Goal: Communication & Community: Answer question/provide support

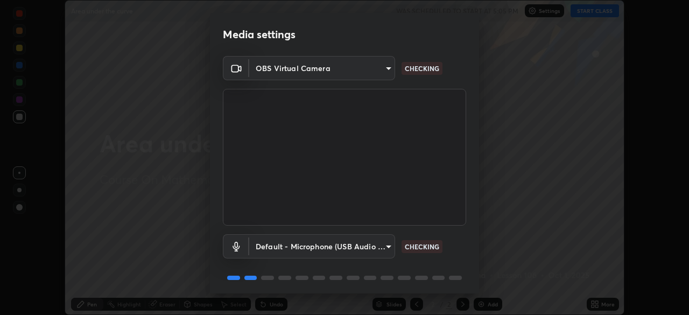
scroll to position [38, 0]
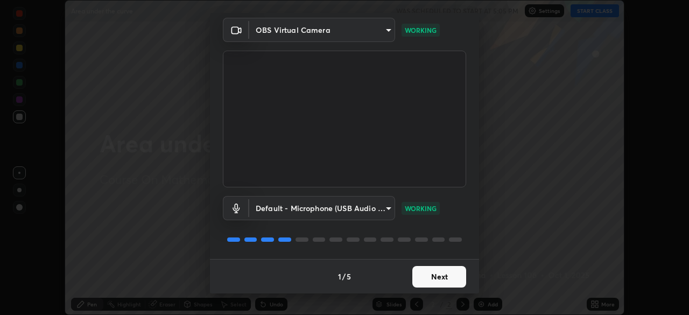
click at [450, 278] on button "Next" at bounding box center [440, 277] width 54 height 22
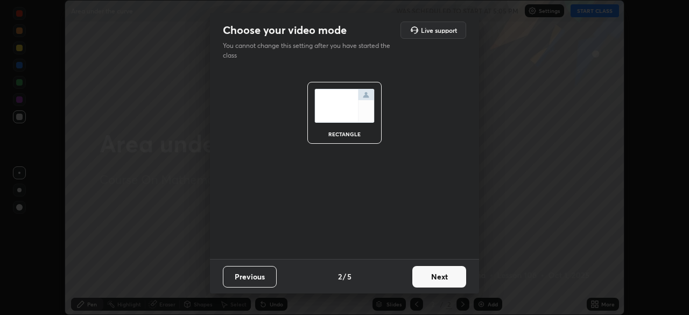
click at [447, 278] on button "Next" at bounding box center [440, 277] width 54 height 22
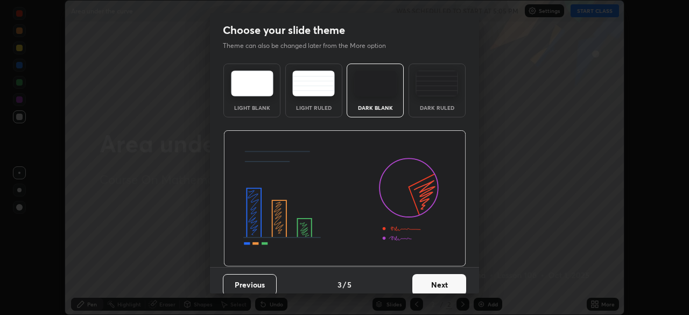
click at [446, 277] on button "Next" at bounding box center [440, 285] width 54 height 22
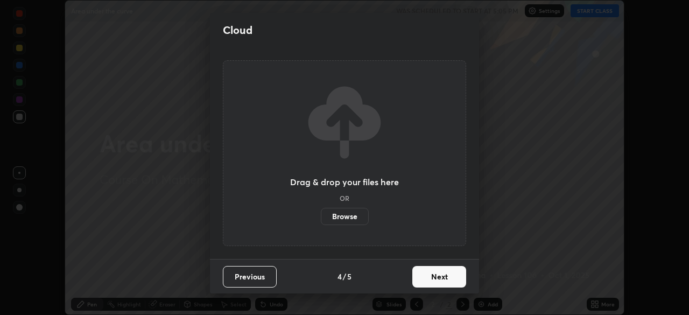
click at [446, 277] on button "Next" at bounding box center [440, 277] width 54 height 22
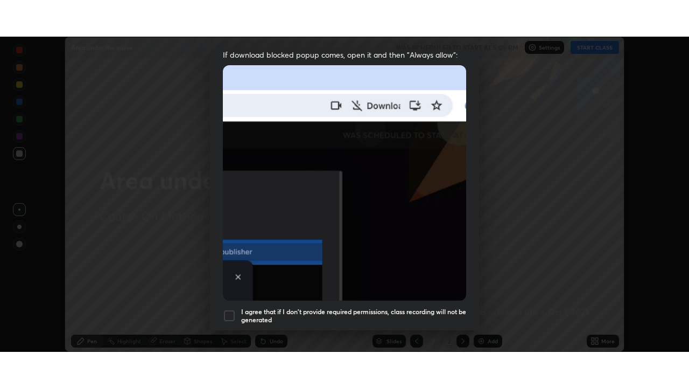
scroll to position [246, 0]
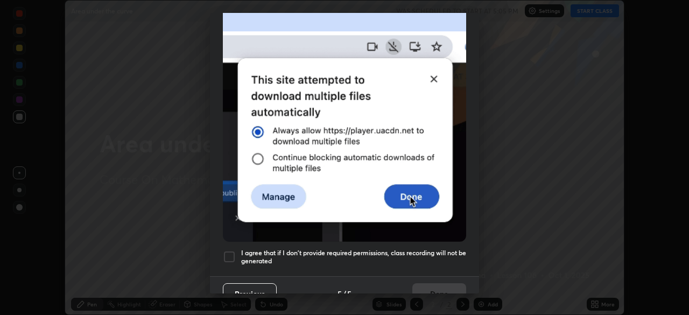
click at [231, 250] on div at bounding box center [229, 256] width 13 height 13
click at [428, 283] on button "Done" at bounding box center [440, 294] width 54 height 22
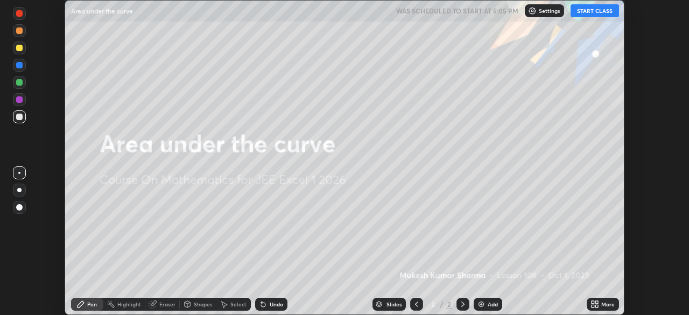
click at [596, 15] on button "START CLASS" at bounding box center [595, 10] width 48 height 13
click at [492, 303] on div "Add" at bounding box center [493, 304] width 10 height 5
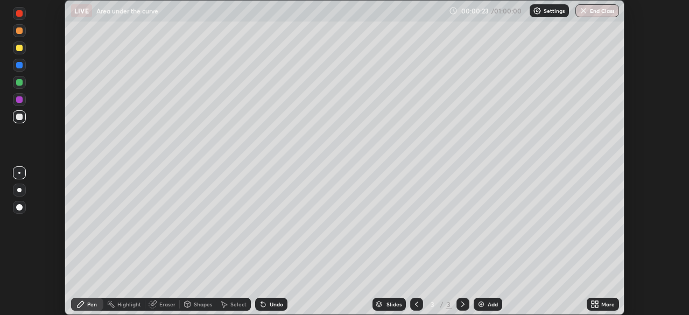
click at [601, 306] on div "More" at bounding box center [603, 304] width 32 height 13
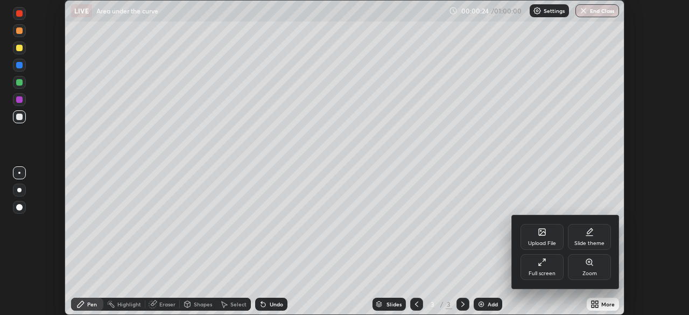
click at [544, 259] on icon at bounding box center [542, 262] width 9 height 9
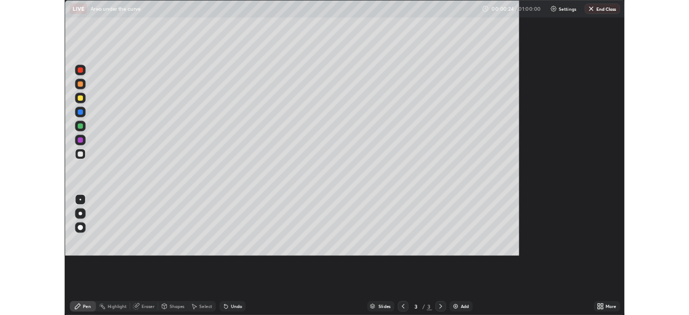
scroll to position [388, 689]
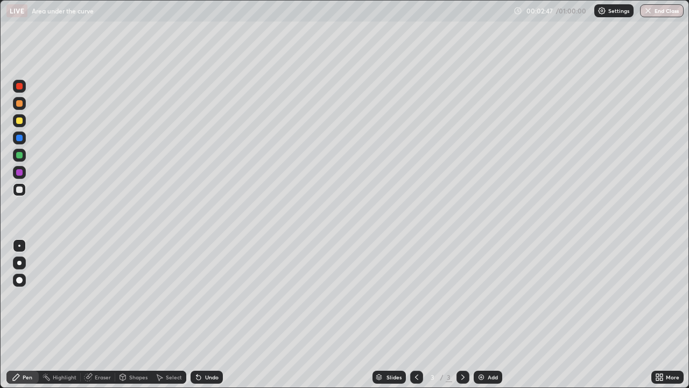
click at [19, 121] on div at bounding box center [19, 120] width 6 height 6
click at [25, 261] on div at bounding box center [19, 262] width 13 height 13
click at [211, 315] on div "Undo" at bounding box center [211, 376] width 13 height 5
click at [206, 315] on div "Undo" at bounding box center [211, 376] width 13 height 5
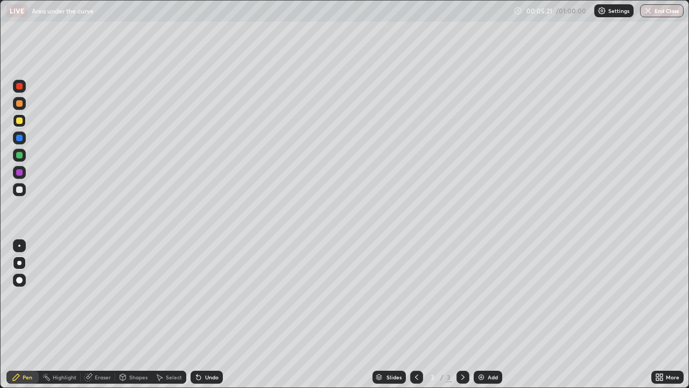
click at [208, 315] on div "Undo" at bounding box center [211, 376] width 13 height 5
click at [211, 315] on div "Undo" at bounding box center [211, 376] width 13 height 5
click at [212, 315] on div "Undo" at bounding box center [211, 376] width 13 height 5
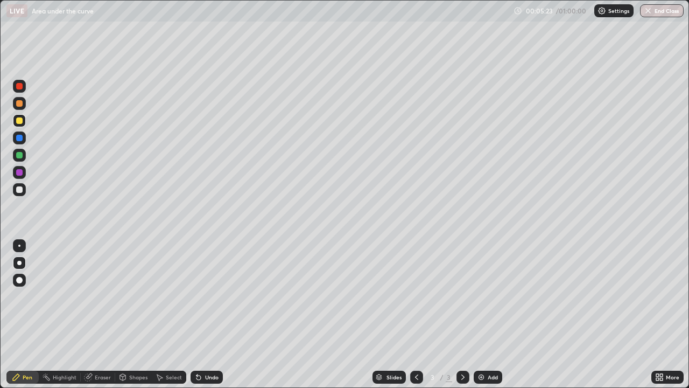
click at [214, 315] on div "Undo" at bounding box center [211, 376] width 13 height 5
click at [215, 315] on div "Undo" at bounding box center [211, 376] width 13 height 5
click at [21, 87] on div at bounding box center [19, 86] width 6 height 6
click at [19, 138] on div at bounding box center [19, 138] width 6 height 6
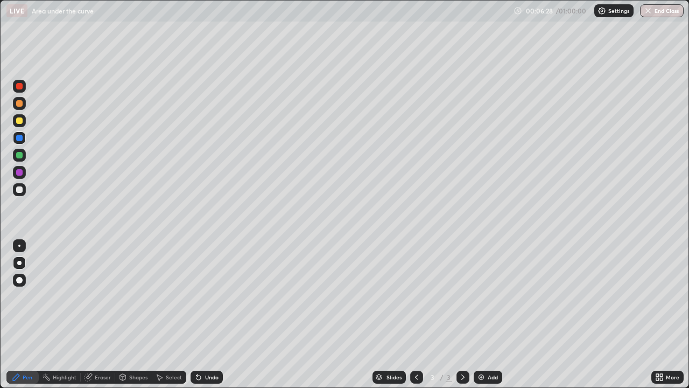
click at [22, 122] on div at bounding box center [19, 120] width 6 height 6
click at [100, 315] on div "Eraser" at bounding box center [103, 376] width 16 height 5
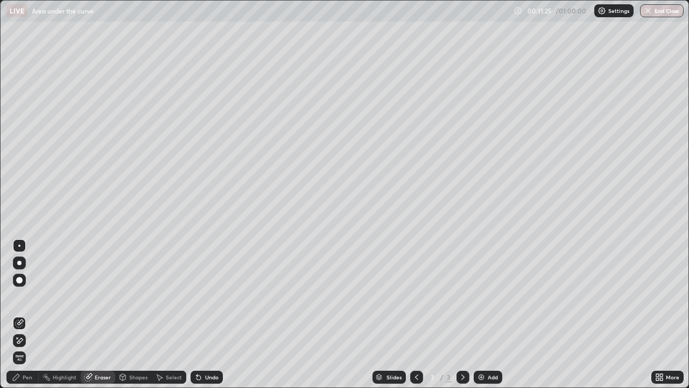
click at [31, 315] on div "Pen" at bounding box center [28, 376] width 10 height 5
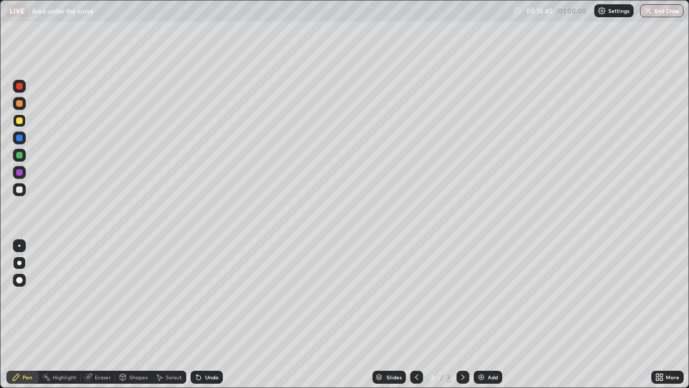
click at [175, 315] on div "Select" at bounding box center [174, 376] width 16 height 5
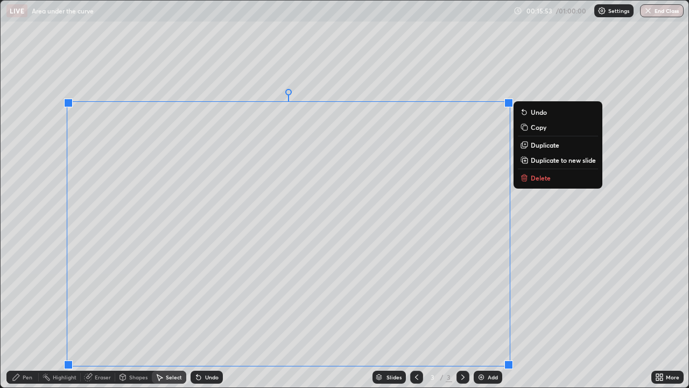
click at [214, 315] on div "Undo" at bounding box center [211, 376] width 13 height 5
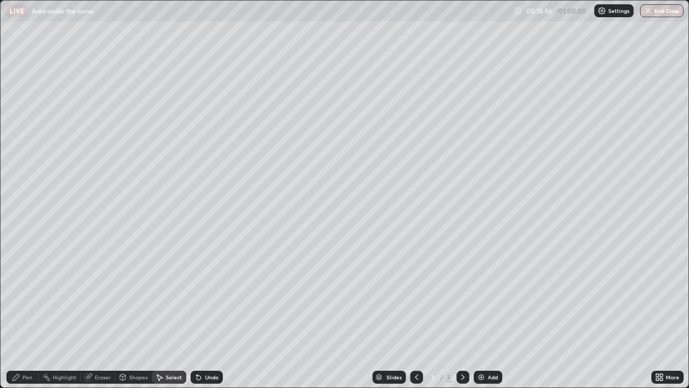
click at [95, 315] on div "Eraser" at bounding box center [103, 376] width 16 height 5
click at [89, 315] on icon at bounding box center [88, 377] width 7 height 7
click at [22, 315] on icon at bounding box center [19, 340] width 9 height 9
click at [27, 315] on div "Pen" at bounding box center [28, 376] width 10 height 5
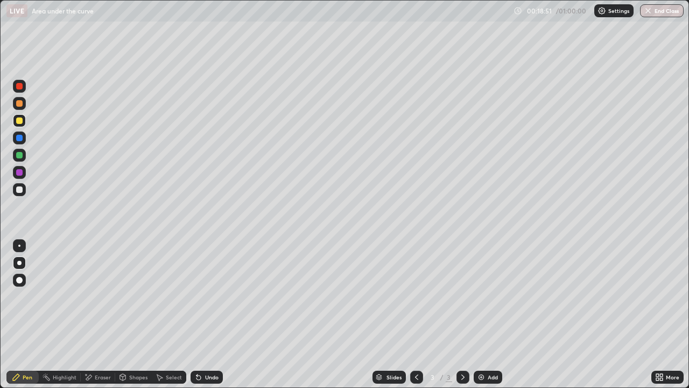
click at [484, 315] on img at bounding box center [481, 377] width 9 height 9
click at [208, 315] on div "Undo" at bounding box center [211, 376] width 13 height 5
click at [103, 315] on div "Eraser" at bounding box center [103, 376] width 16 height 5
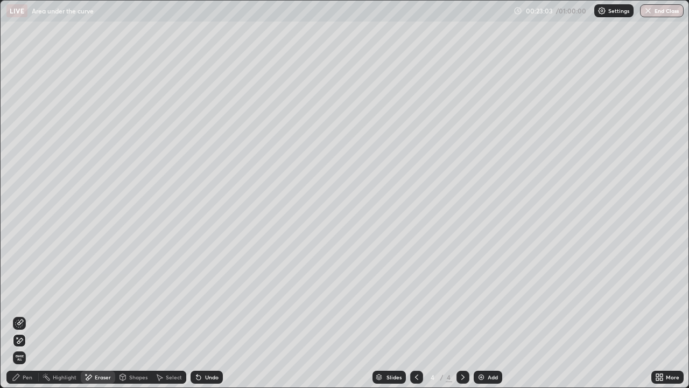
click at [34, 315] on div "Pen" at bounding box center [22, 377] width 32 height 13
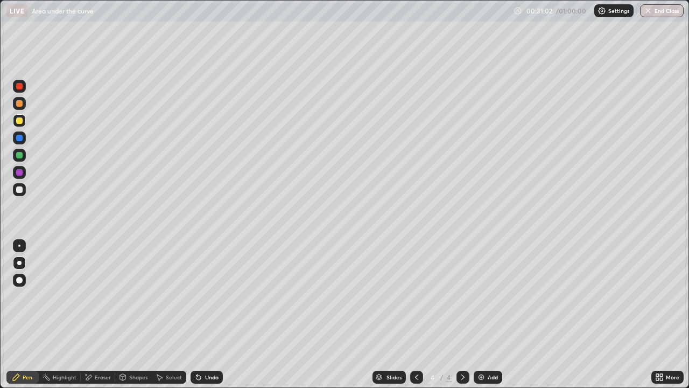
click at [486, 315] on div "Add" at bounding box center [488, 377] width 29 height 13
click at [491, 315] on div "Add" at bounding box center [493, 376] width 10 height 5
click at [211, 315] on div "Undo" at bounding box center [211, 376] width 13 height 5
click at [484, 315] on img at bounding box center [481, 377] width 9 height 9
click at [213, 315] on div "Undo" at bounding box center [207, 377] width 32 height 13
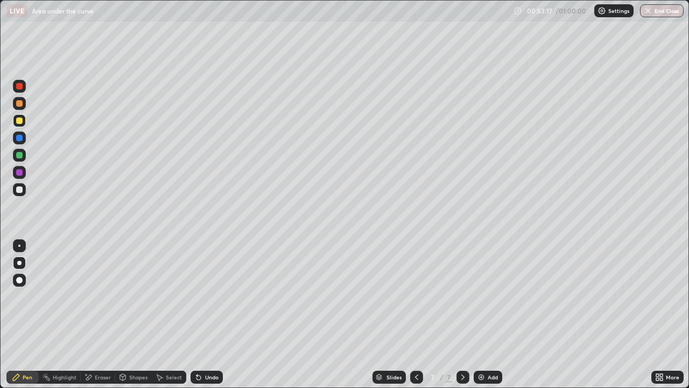
click at [213, 315] on div "Undo" at bounding box center [207, 377] width 32 height 13
click at [217, 315] on div "Undo" at bounding box center [207, 377] width 32 height 13
click at [661, 16] on button "End Class" at bounding box center [663, 10] width 43 height 13
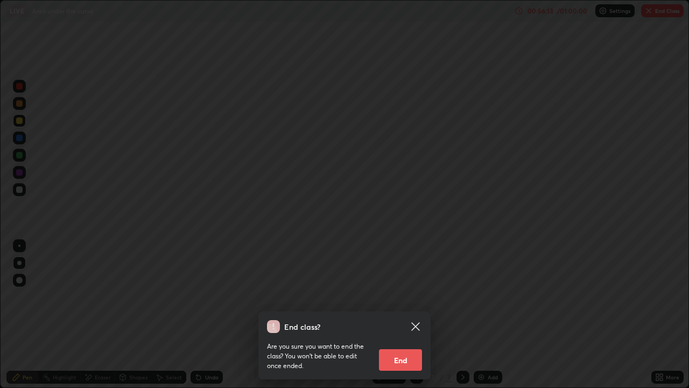
click at [409, 315] on button "End" at bounding box center [400, 360] width 43 height 22
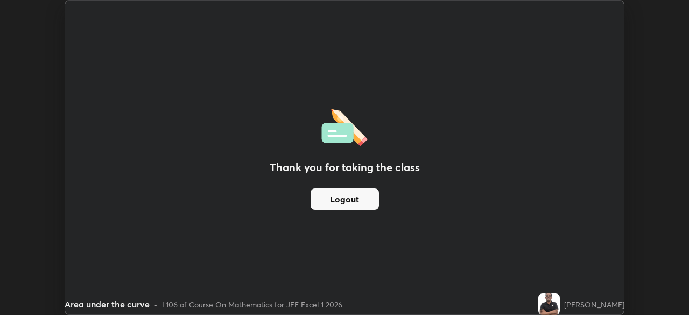
scroll to position [53551, 53176]
